Goal: Task Accomplishment & Management: Complete application form

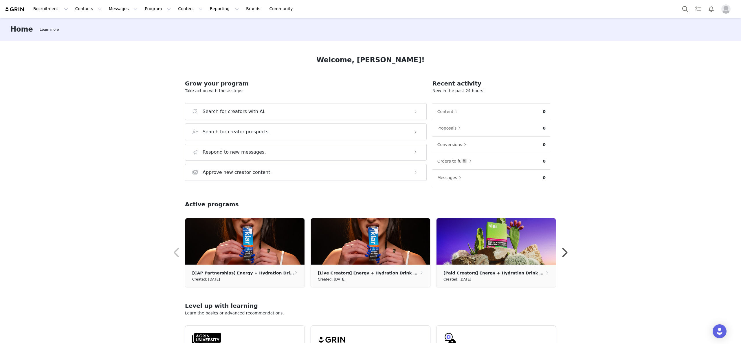
click at [725, 8] on img "Profile" at bounding box center [725, 8] width 9 height 9
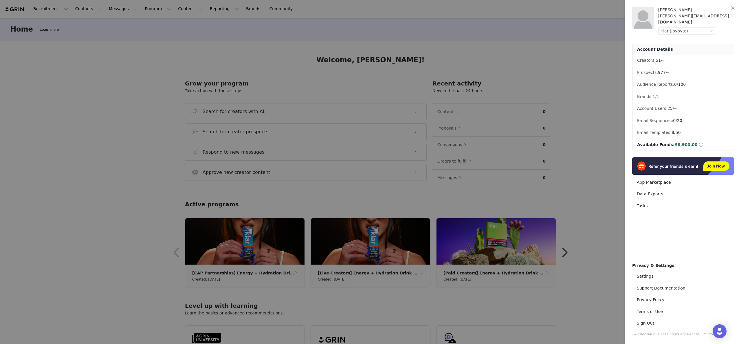
drag, startPoint x: 512, startPoint y: 52, endPoint x: 272, endPoint y: 40, distance: 240.9
click at [511, 52] on div at bounding box center [370, 172] width 741 height 344
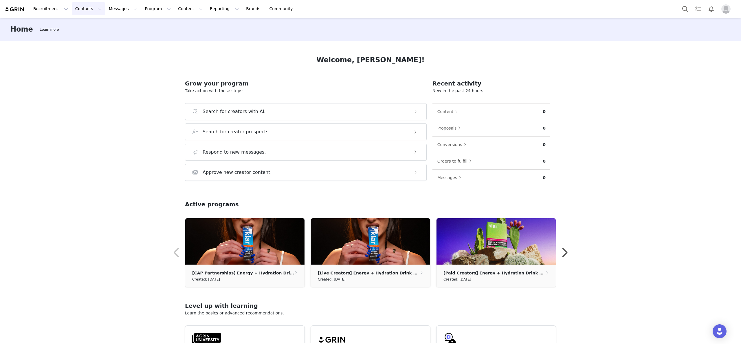
click at [80, 6] on button "Contacts Contacts" at bounding box center [88, 8] width 33 height 13
click at [98, 36] on div "Prospects" at bounding box center [90, 36] width 39 height 6
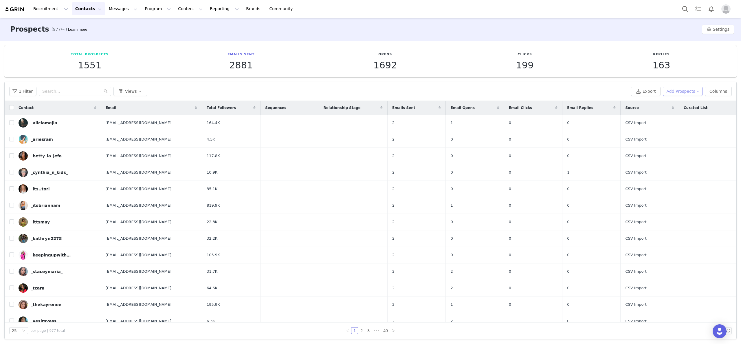
click at [688, 91] on button "Add Prospects" at bounding box center [683, 91] width 40 height 9
click at [679, 103] on span "Add a Prospect" at bounding box center [679, 103] width 30 height 6
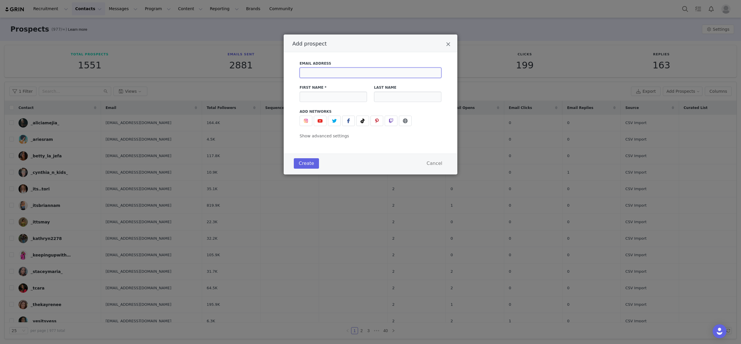
click at [344, 73] on input "Add prospect" at bounding box center [371, 72] width 142 height 10
paste input "sammyk9046"
click at [345, 72] on input "sammyk9046" at bounding box center [371, 72] width 142 height 10
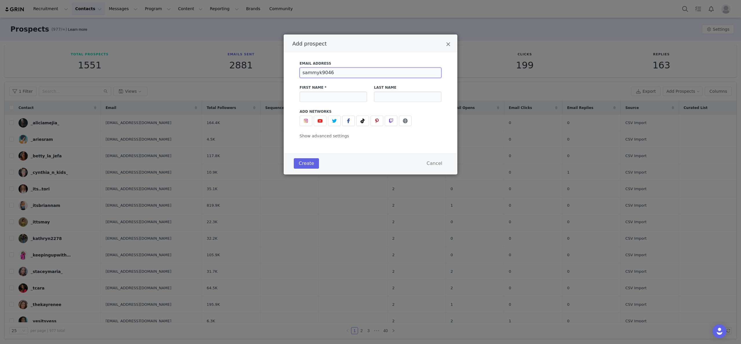
paste input "[EMAIL_ADDRESS][DOMAIN_NAME]"
type input "[EMAIL_ADDRESS][DOMAIN_NAME]"
click at [349, 97] on input "Add prospect" at bounding box center [333, 96] width 67 height 10
paste input "[PERSON_NAME]"
type input "[PERSON_NAME]"
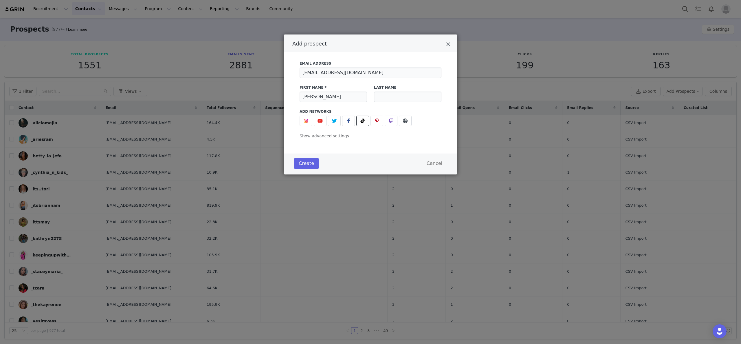
click at [360, 118] on span "Add prospect" at bounding box center [362, 120] width 7 height 7
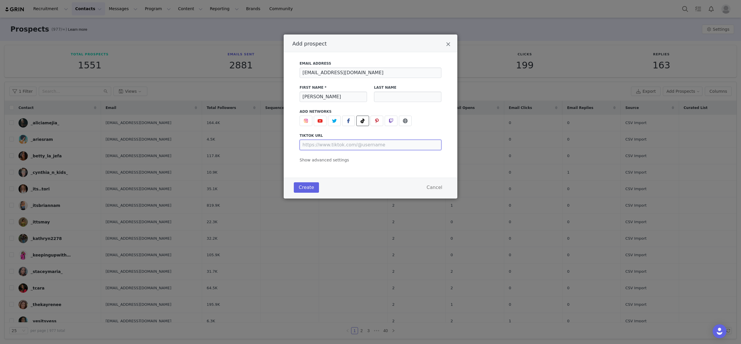
click at [375, 149] on input "Add prospect" at bounding box center [371, 145] width 142 height 10
click at [381, 145] on input "Add prospect" at bounding box center [371, 145] width 142 height 10
paste input "[URL][DOMAIN_NAME]"
type input "[URL][DOMAIN_NAME]"
click at [346, 157] on div "Email Address [EMAIL_ADDRESS][DOMAIN_NAME] First Name * [PERSON_NAME] Last Name…" at bounding box center [371, 110] width 142 height 106
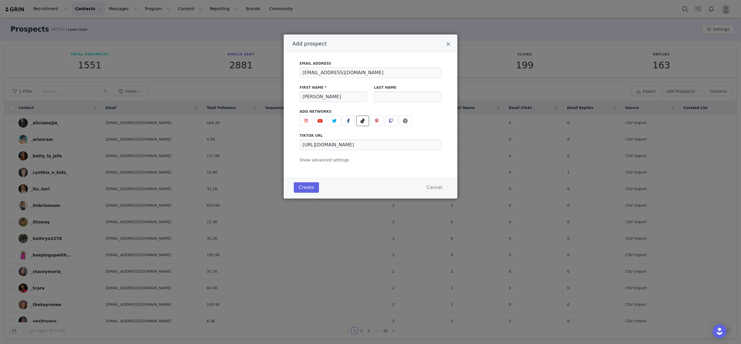
click at [346, 161] on div "Email Address [EMAIL_ADDRESS][DOMAIN_NAME] First Name * [PERSON_NAME] Last Name…" at bounding box center [371, 110] width 142 height 106
click at [337, 159] on span "Show advanced settings" at bounding box center [325, 159] width 50 height 5
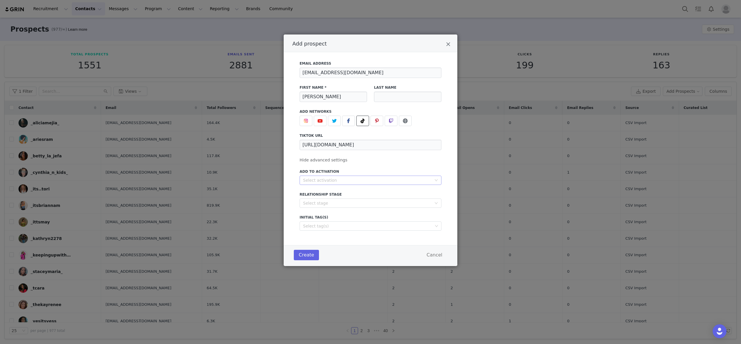
click at [377, 178] on div "Select activation" at bounding box center [367, 180] width 129 height 6
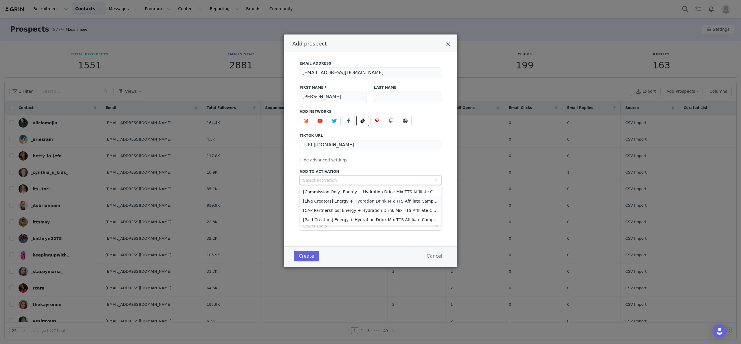
click at [387, 200] on li "[Live Creators] Energy + Hydration Drink Mix TTS Affiliate Campaign" at bounding box center [371, 200] width 142 height 9
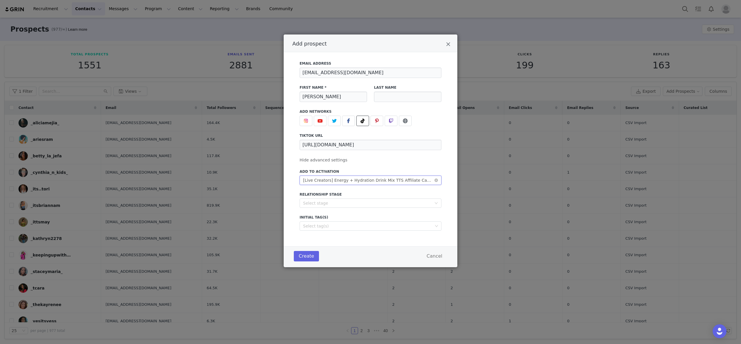
click at [402, 179] on div "[Live Creators] Energy + Hydration Drink Mix TTS Affiliate Campaign" at bounding box center [368, 180] width 131 height 9
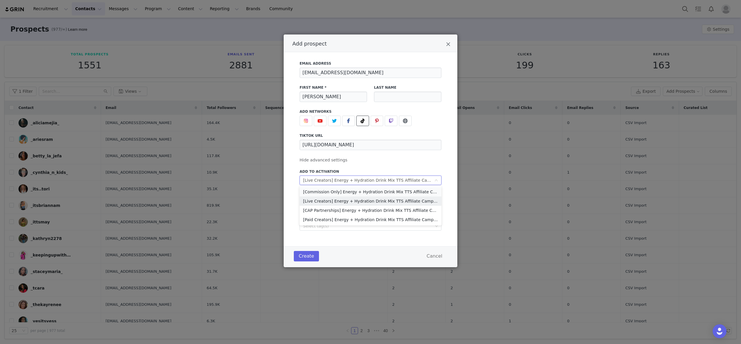
click at [386, 190] on li "[Commission Only] Energy + Hydration Drink Mix TTS Affiliate Campaign" at bounding box center [371, 191] width 142 height 9
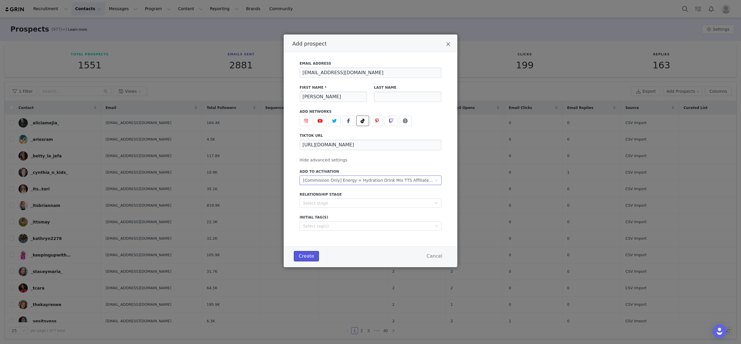
click at [312, 252] on button "Create" at bounding box center [306, 256] width 25 height 10
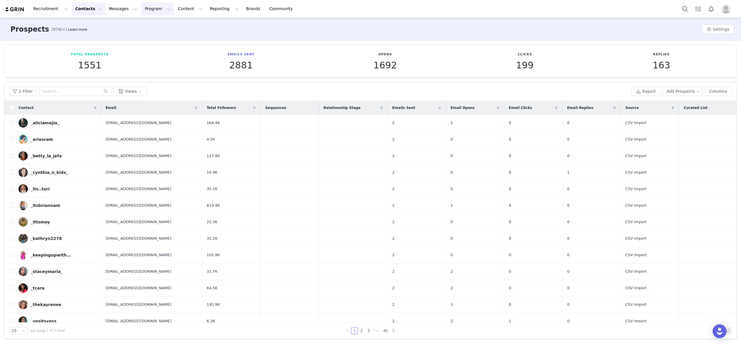
click at [144, 9] on button "Program Program" at bounding box center [157, 8] width 33 height 13
click at [146, 24] on p "Activations" at bounding box center [148, 26] width 22 height 6
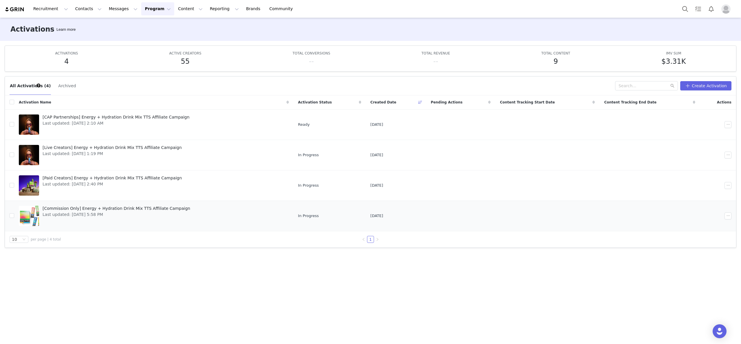
click at [142, 214] on span "Last updated: [DATE] 5:58 PM" at bounding box center [117, 214] width 148 height 6
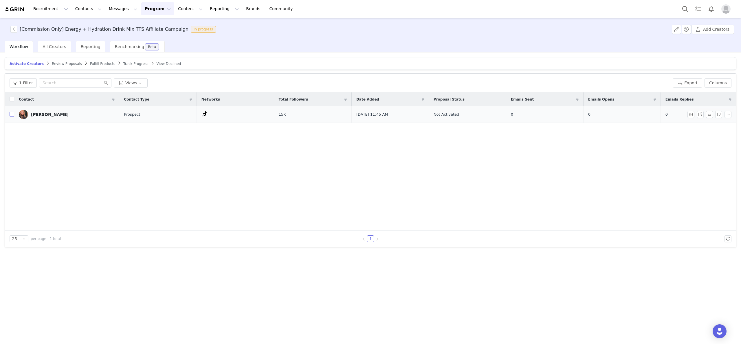
click at [11, 112] on label at bounding box center [12, 114] width 5 height 6
click at [11, 112] on input "checkbox" at bounding box center [12, 114] width 5 height 5
checkbox input "true"
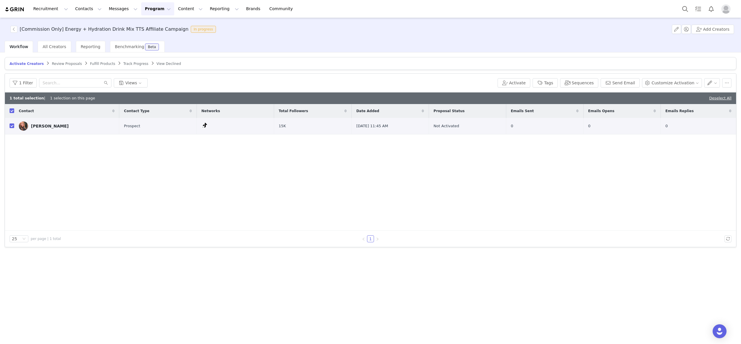
click at [725, 7] on img "Profile" at bounding box center [725, 8] width 9 height 9
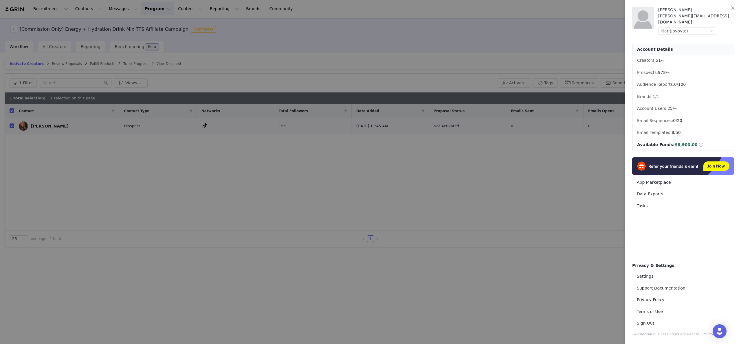
click at [493, 166] on div at bounding box center [370, 172] width 741 height 344
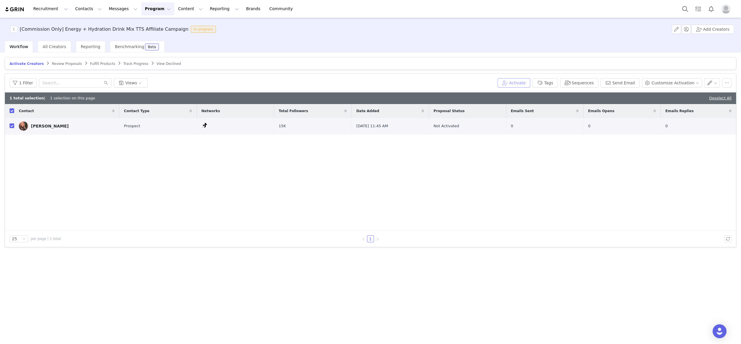
click at [530, 83] on button "Activate" at bounding box center [514, 82] width 33 height 9
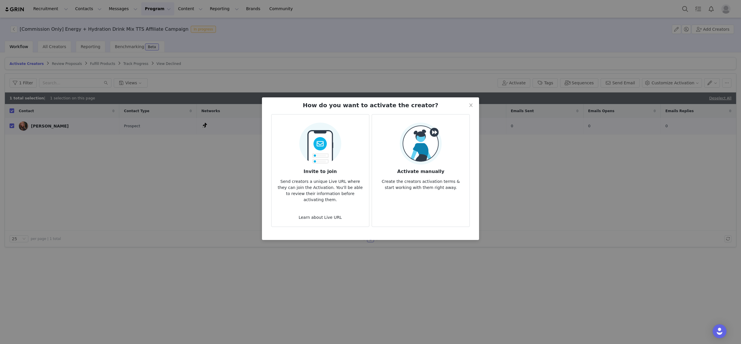
click at [446, 145] on div "Activate manually Create the creators activation terms & start working with the…" at bounding box center [421, 156] width 88 height 68
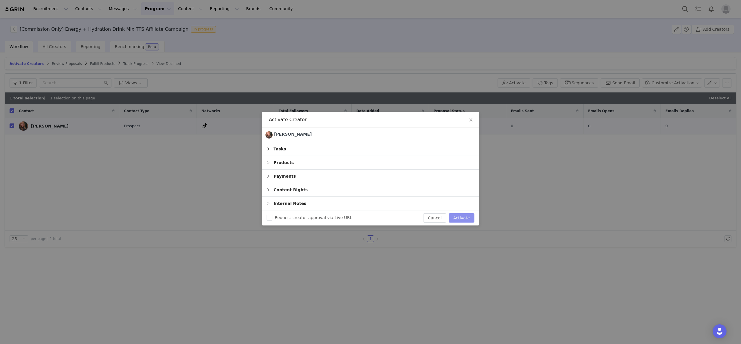
click at [468, 217] on button "Activate" at bounding box center [462, 217] width 26 height 9
checkbox input "false"
